Goal: Task Accomplishment & Management: Use online tool/utility

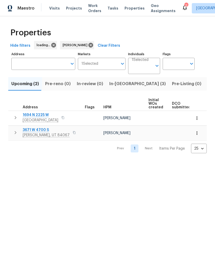
click at [113, 85] on span "In-reno (3)" at bounding box center [137, 83] width 56 height 7
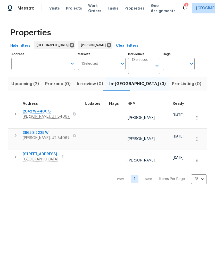
click at [36, 114] on span "Roy, UT 84067" at bounding box center [46, 116] width 47 height 5
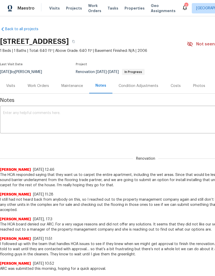
click at [90, 111] on textarea at bounding box center [145, 120] width 285 height 18
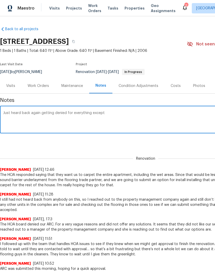
click at [33, 112] on textarea "Just heard back again getting denied for everything except" at bounding box center [145, 120] width 285 height 18
click at [39, 113] on textarea "Just heard back again getting denied for everything except" at bounding box center [145, 120] width 285 height 18
click at [146, 114] on textarea "Just heard back again from the HOA getting denied for everything except" at bounding box center [145, 120] width 285 height 18
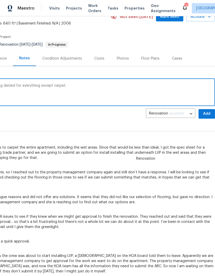
scroll to position [27, 76]
type textarea "Just heard back again from the HOA getting denied for everything except carpet."
click at [205, 114] on span "Add" at bounding box center [207, 114] width 8 height 6
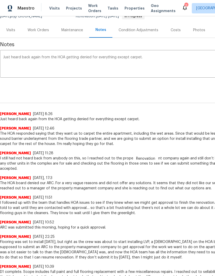
scroll to position [56, 0]
click at [86, 61] on textarea "Just heard back again from the HOA getting denied for everything except carpet." at bounding box center [145, 64] width 285 height 18
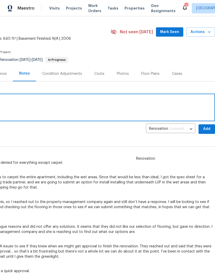
scroll to position [12, 76]
type textarea "Taking steps to get this done."
click at [208, 130] on span "Add" at bounding box center [207, 129] width 8 height 6
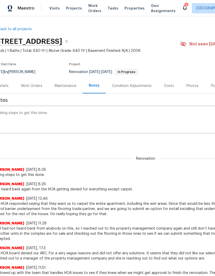
scroll to position [0, 7]
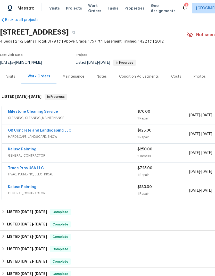
scroll to position [9, 0]
click at [50, 121] on span "CLEANING, CLEANING_MAINTENANCE" at bounding box center [72, 118] width 129 height 5
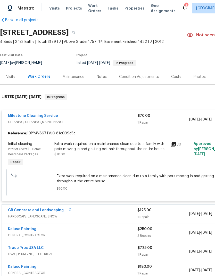
click at [106, 151] on div "Extra work required on a maintenance clean due to a family with pets moving in …" at bounding box center [110, 146] width 113 height 10
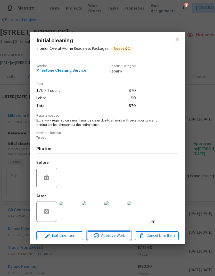
click at [116, 239] on span "Approve Work" at bounding box center [109, 236] width 40 height 6
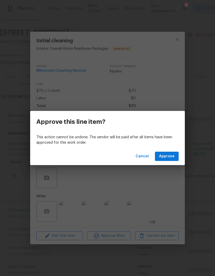
click at [173, 156] on span "Approve" at bounding box center [166, 156] width 15 height 6
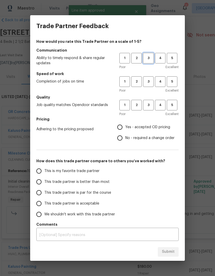
click at [151, 58] on span "3" at bounding box center [149, 58] width 10 height 6
click at [152, 83] on span "3" at bounding box center [149, 82] width 10 height 6
click at [151, 106] on span "3" at bounding box center [149, 105] width 10 height 6
click at [118, 127] on input "Yes - accepted OD pricing" at bounding box center [119, 127] width 11 height 11
radio input "true"
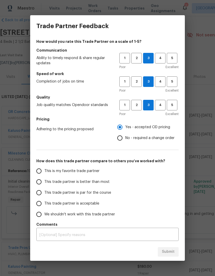
click at [39, 184] on input "This trade partner is better than most" at bounding box center [39, 181] width 11 height 11
click at [175, 255] on button "Submit" at bounding box center [168, 252] width 21 height 10
radio input "true"
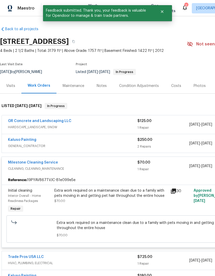
scroll to position [0, 0]
click at [164, 13] on icon "Close" at bounding box center [162, 12] width 4 height 4
